Goal: Information Seeking & Learning: Understand process/instructions

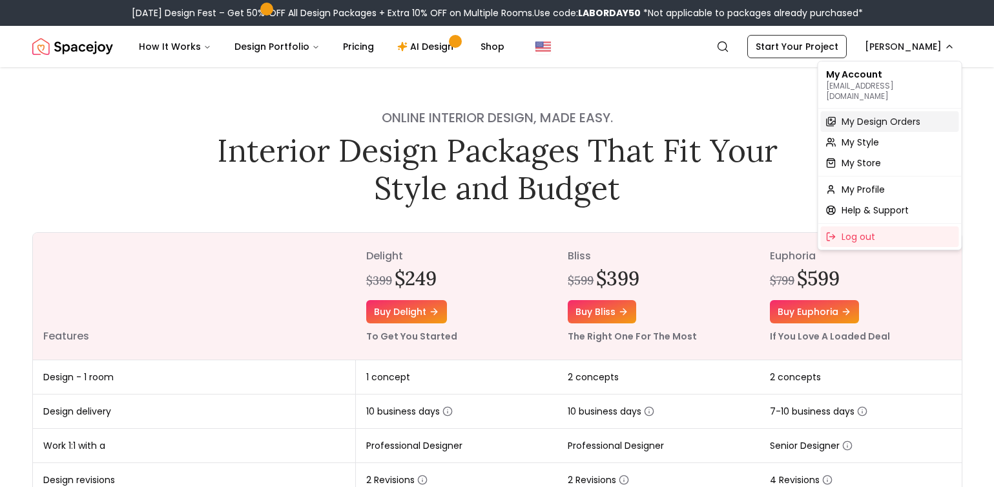
click at [868, 115] on span "My Design Orders" at bounding box center [881, 121] width 79 height 13
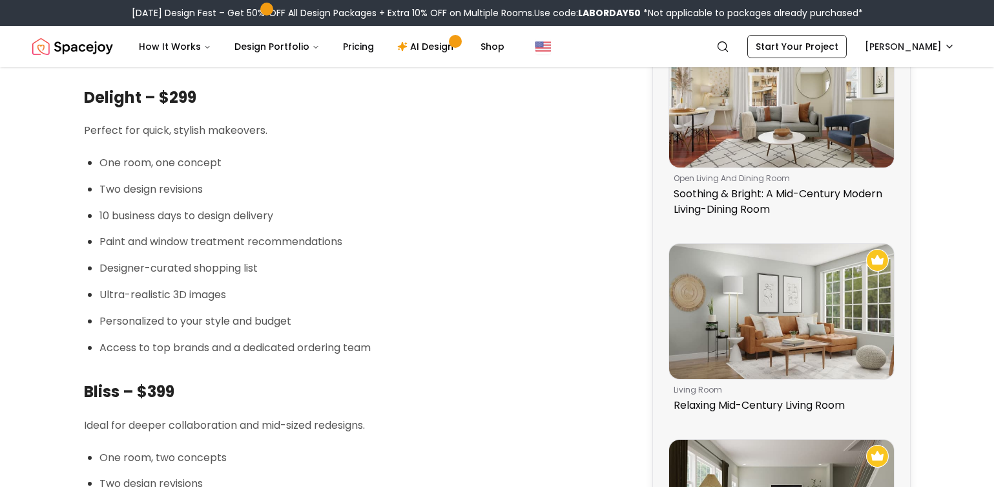
scroll to position [739, 0]
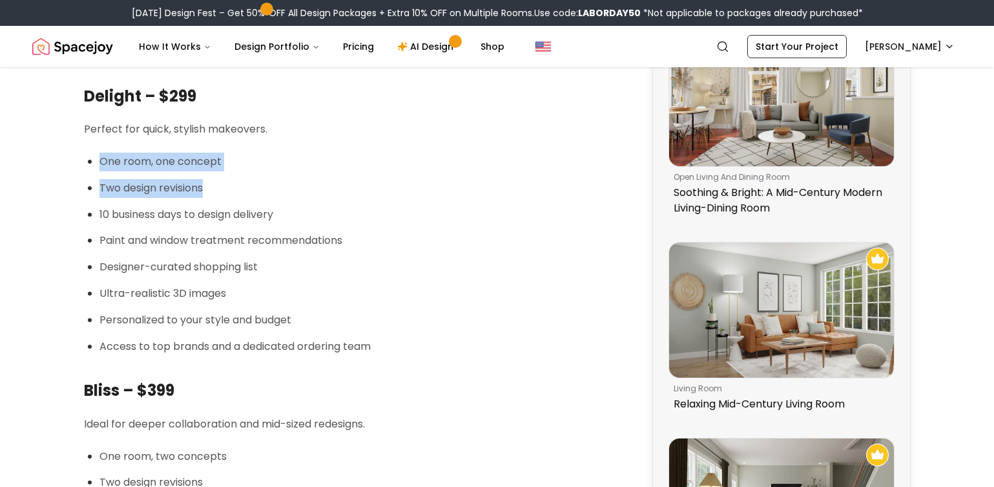
drag, startPoint x: 99, startPoint y: 163, endPoint x: 209, endPoint y: 187, distance: 113.2
click at [209, 187] on ul "One room, one concept Two design revisions 10 business days to design delivery …" at bounding box center [360, 253] width 520 height 203
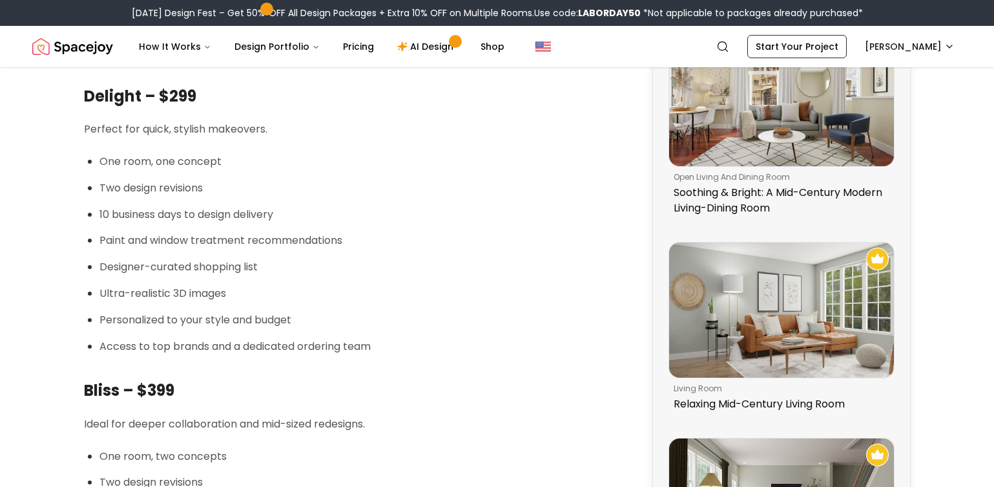
click at [127, 210] on p "10 business days to design delivery" at bounding box center [360, 214] width 520 height 19
click at [172, 221] on p "10 business days to design delivery" at bounding box center [360, 214] width 520 height 19
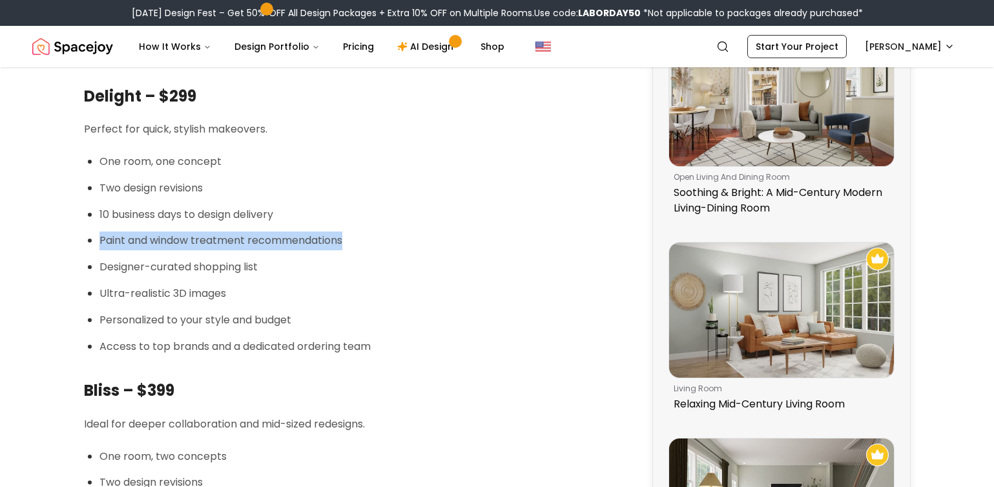
drag, startPoint x: 118, startPoint y: 238, endPoint x: 396, endPoint y: 242, distance: 278.5
click at [396, 243] on p "Paint and window treatment recommendations" at bounding box center [360, 240] width 520 height 19
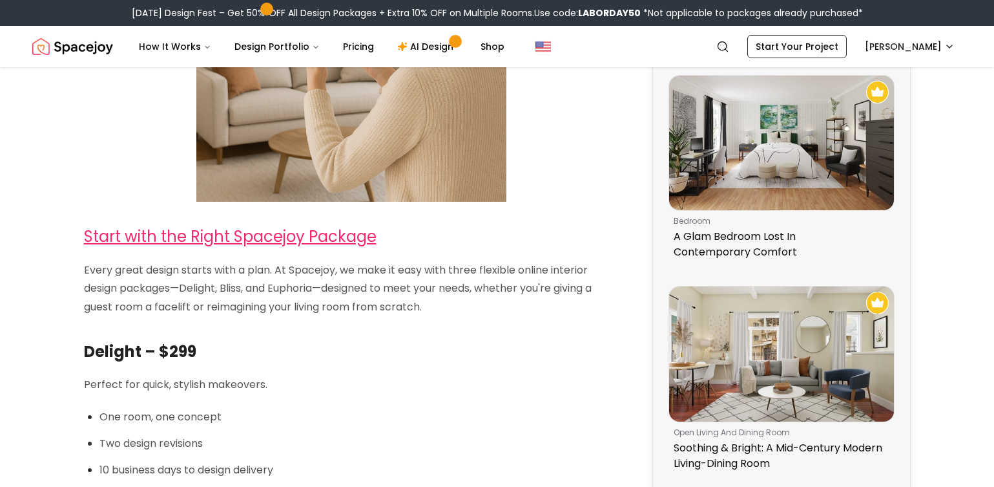
scroll to position [381, 0]
